Goal: Task Accomplishment & Management: Use online tool/utility

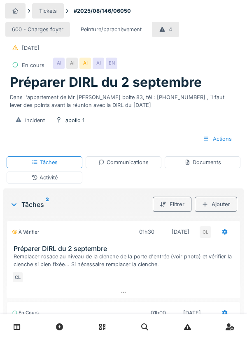
scroll to position [94, 0]
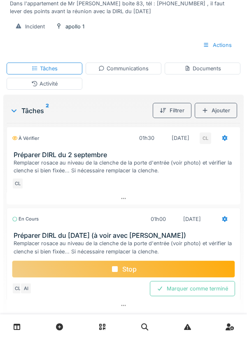
click at [200, 68] on div "Documents" at bounding box center [202, 69] width 37 height 8
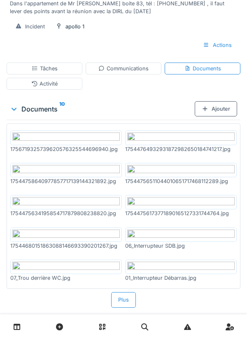
click at [220, 109] on div "Ajouter" at bounding box center [216, 108] width 42 height 15
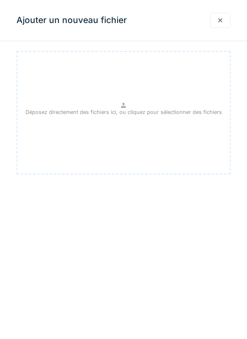
click at [126, 108] on p "Déposez directement des fichiers ici, ou cliquez pour sélectionner des fichiers" at bounding box center [124, 112] width 196 height 8
type input "**********"
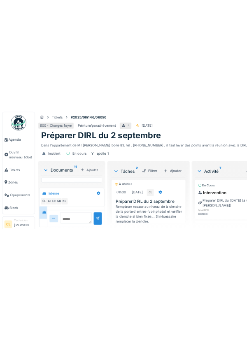
scroll to position [297, 0]
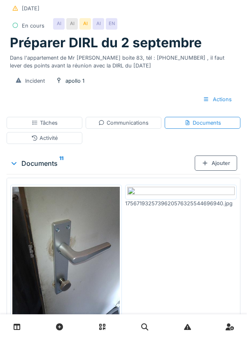
click at [128, 123] on div "Communications" at bounding box center [123, 123] width 50 height 8
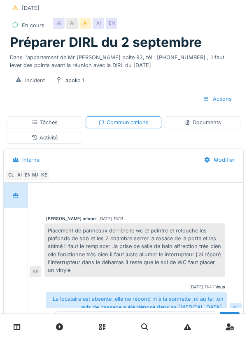
scroll to position [41, 0]
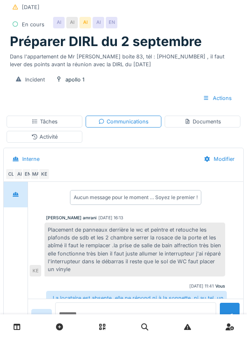
click at [79, 329] on textarea at bounding box center [135, 315] width 161 height 26
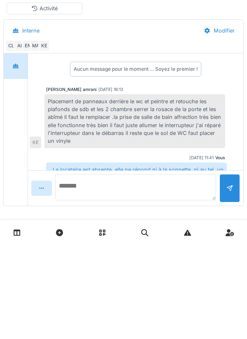
scroll to position [77, 0]
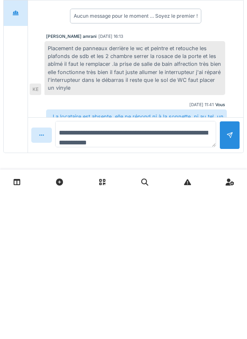
type textarea "**********"
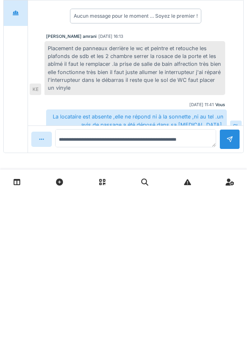
click at [231, 286] on div at bounding box center [229, 284] width 21 height 20
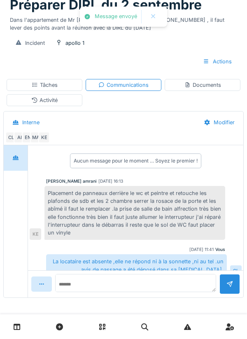
scroll to position [39, 0]
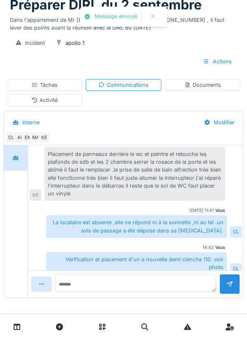
click at [50, 84] on div "Tâches" at bounding box center [45, 85] width 26 height 8
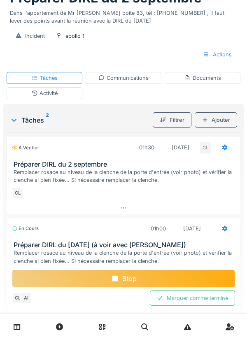
scroll to position [94, 0]
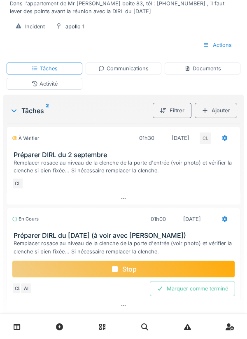
click at [219, 139] on div at bounding box center [224, 137] width 21 height 15
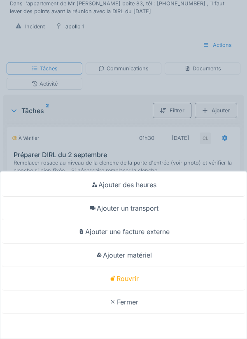
click at [152, 220] on div "Ajouter un transport" at bounding box center [123, 208] width 243 height 23
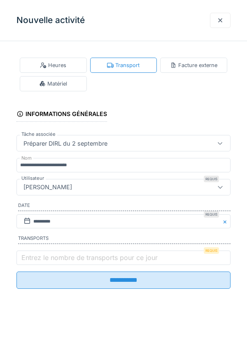
click at [51, 260] on label "Entrez le nombre de transports pour ce jour" at bounding box center [90, 258] width 140 height 10
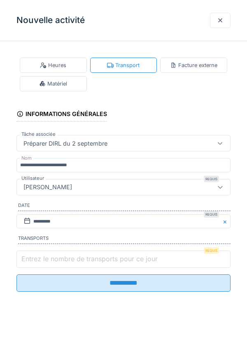
click at [51, 260] on input "Entrez le nombre de transports pour ce jour" at bounding box center [123, 259] width 214 height 17
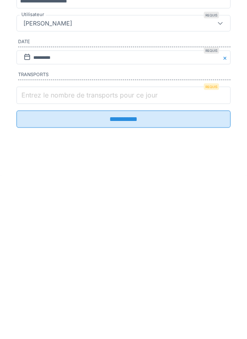
scroll to position [133, 0]
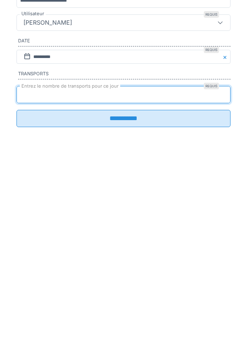
type input "*"
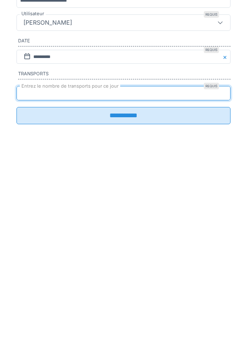
click at [125, 287] on input "**********" at bounding box center [123, 280] width 214 height 17
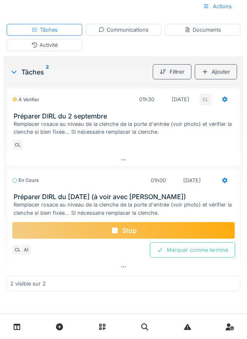
click at [223, 182] on div at bounding box center [224, 181] width 7 height 8
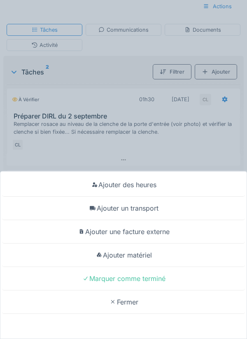
click at [144, 258] on div "Ajouter matériel" at bounding box center [123, 255] width 243 height 23
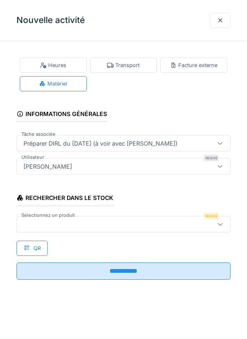
click at [74, 221] on div at bounding box center [109, 224] width 179 height 9
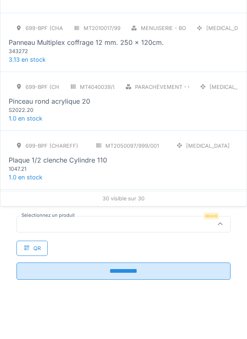
scroll to position [1111, 0]
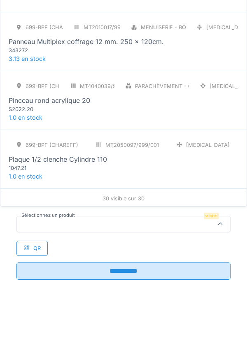
click at [77, 164] on div "1047.21" at bounding box center [58, 168] width 99 height 8
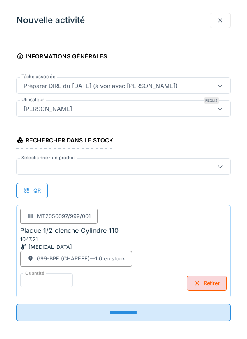
scroll to position [63, 0]
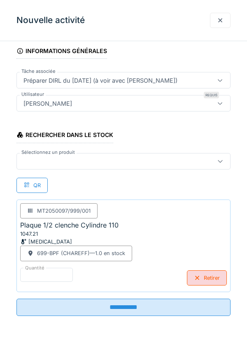
click at [126, 312] on input "**********" at bounding box center [123, 307] width 214 height 17
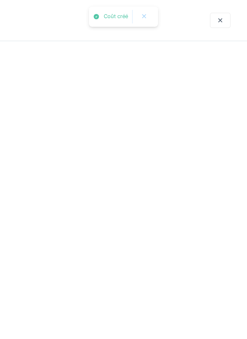
scroll to position [0, 0]
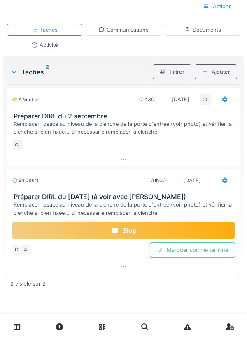
click at [48, 44] on div "Activité" at bounding box center [44, 45] width 26 height 8
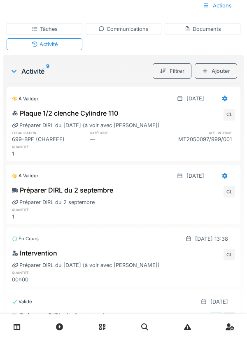
click at [131, 32] on div "Communications" at bounding box center [123, 29] width 50 height 8
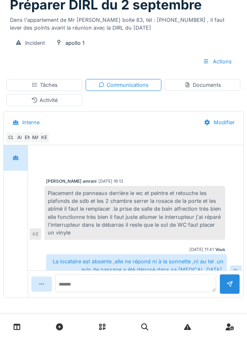
scroll to position [39, 0]
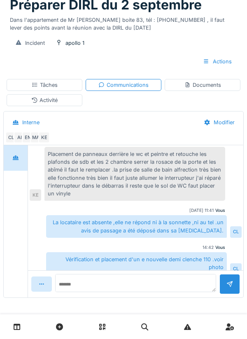
click at [212, 88] on div "Documents" at bounding box center [202, 85] width 37 height 8
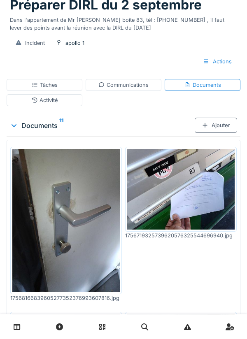
click at [117, 84] on div "Communications" at bounding box center [123, 85] width 50 height 8
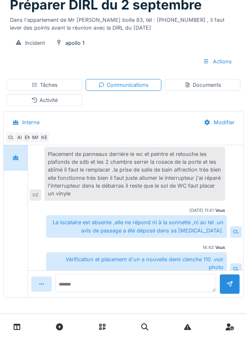
click at [49, 83] on div "Tâches" at bounding box center [45, 85] width 26 height 8
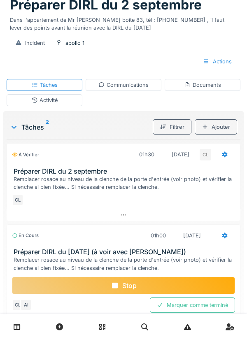
click at [126, 287] on div "Stop" at bounding box center [123, 285] width 223 height 17
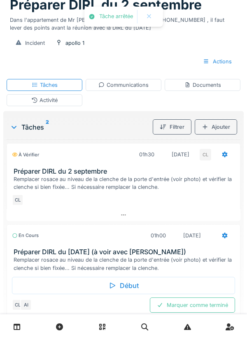
scroll to position [94, 0]
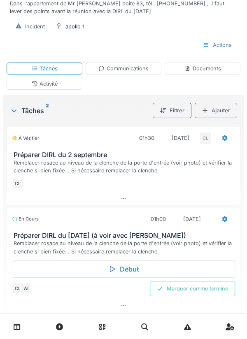
click at [190, 291] on div "Marquer comme terminé" at bounding box center [192, 288] width 85 height 15
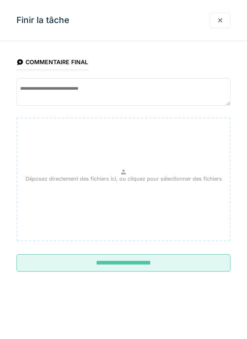
click at [132, 261] on input "**********" at bounding box center [123, 262] width 214 height 17
